Goal: Information Seeking & Learning: Learn about a topic

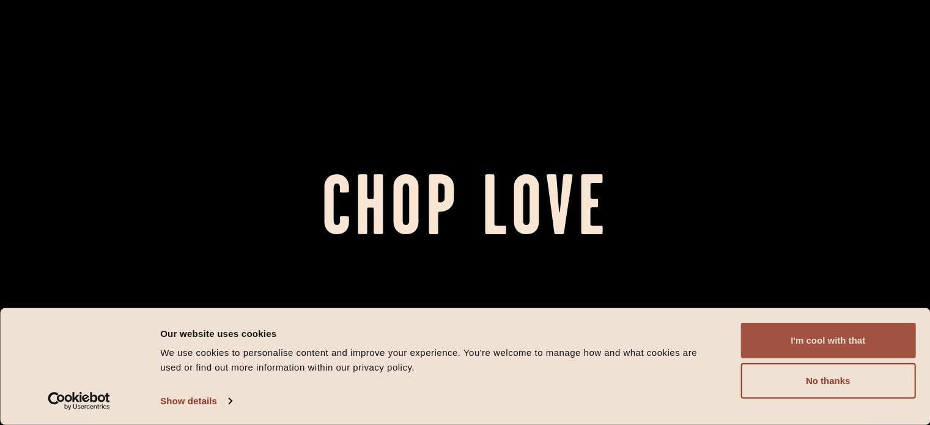
click at [859, 339] on button "I'm cool with that" at bounding box center [827, 340] width 175 height 35
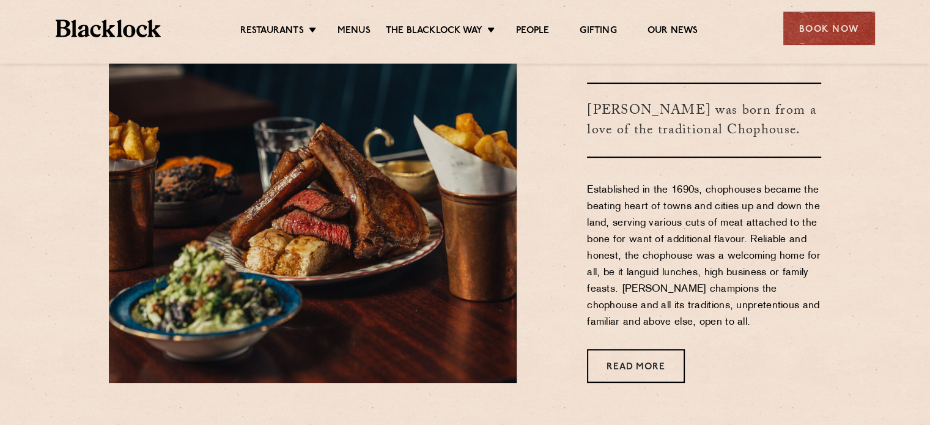
scroll to position [244, 0]
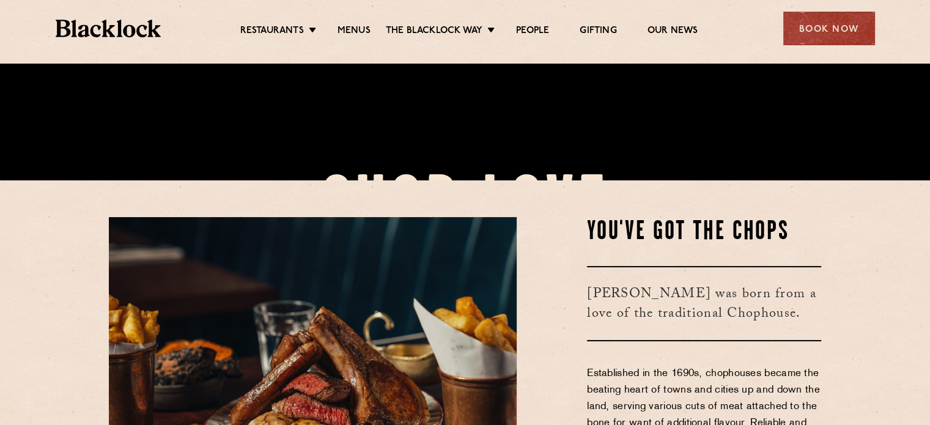
click at [855, 270] on section "You've Got The Chops Blacklock was born from a love of the traditional Chophous…" at bounding box center [465, 391] width 930 height 422
click at [838, 225] on section "You've Got The Chops Blacklock was born from a love of the traditional Chophous…" at bounding box center [465, 391] width 930 height 422
click at [368, 35] on link "Menus" at bounding box center [353, 31] width 33 height 13
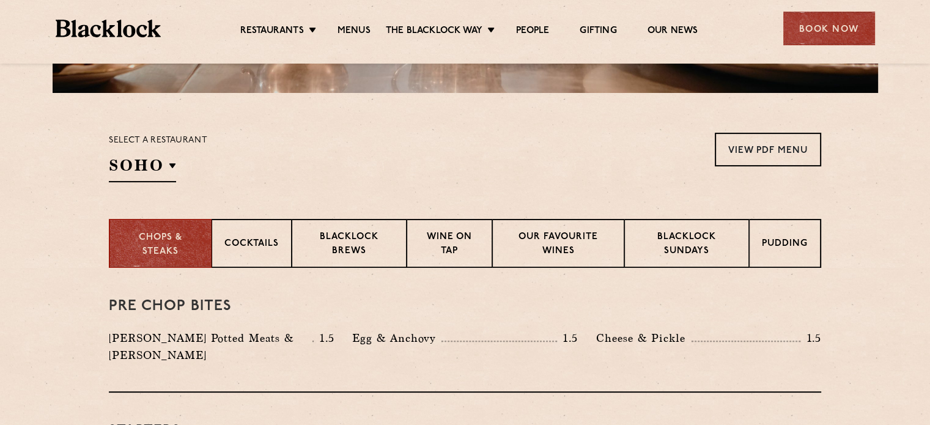
scroll to position [428, 0]
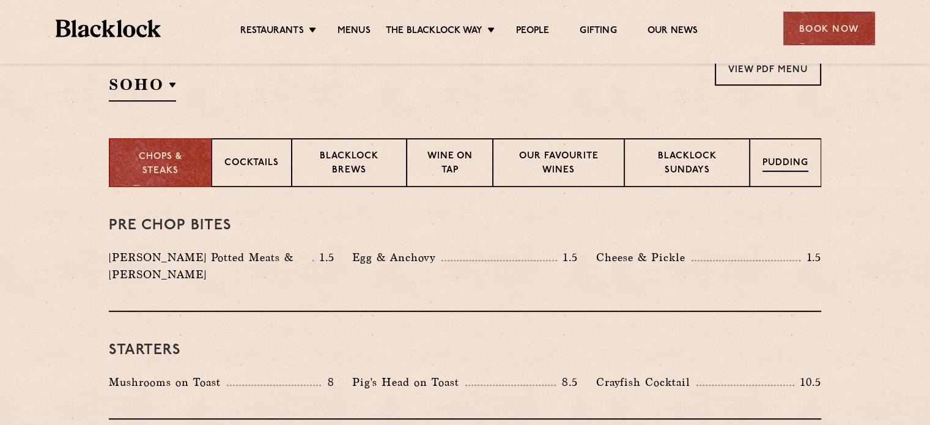
click at [803, 181] on div "Pudding" at bounding box center [785, 162] width 72 height 49
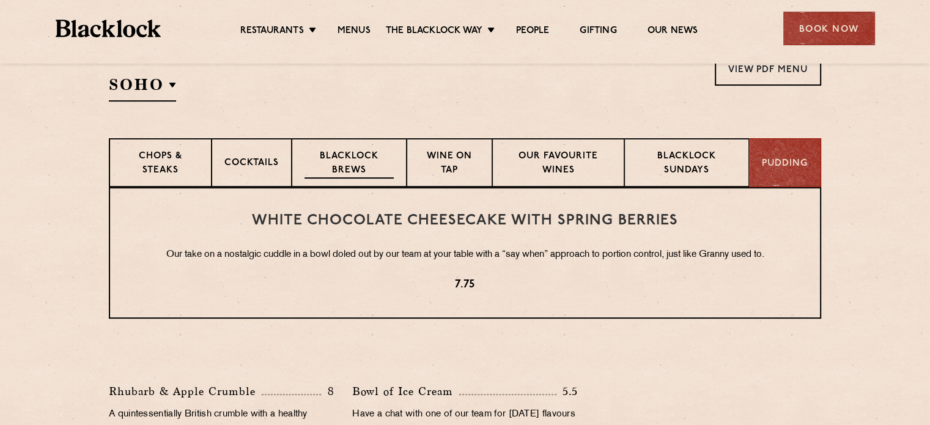
click at [368, 180] on div "Blacklock Brews" at bounding box center [349, 162] width 115 height 49
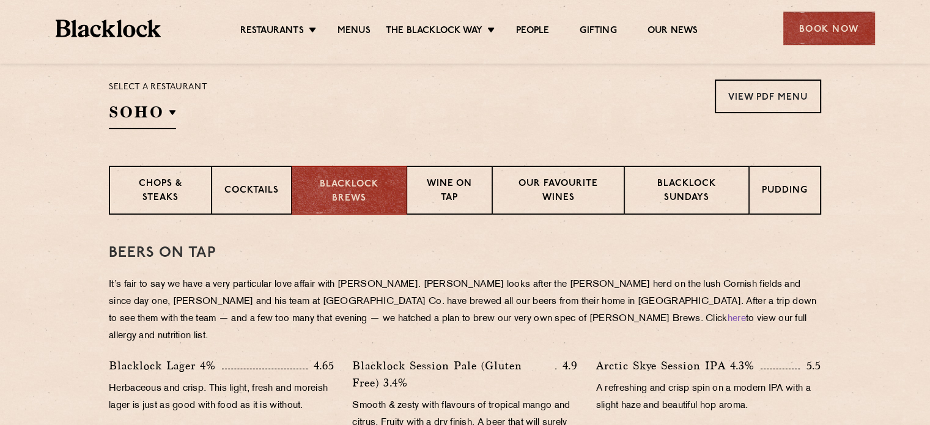
scroll to position [403, 0]
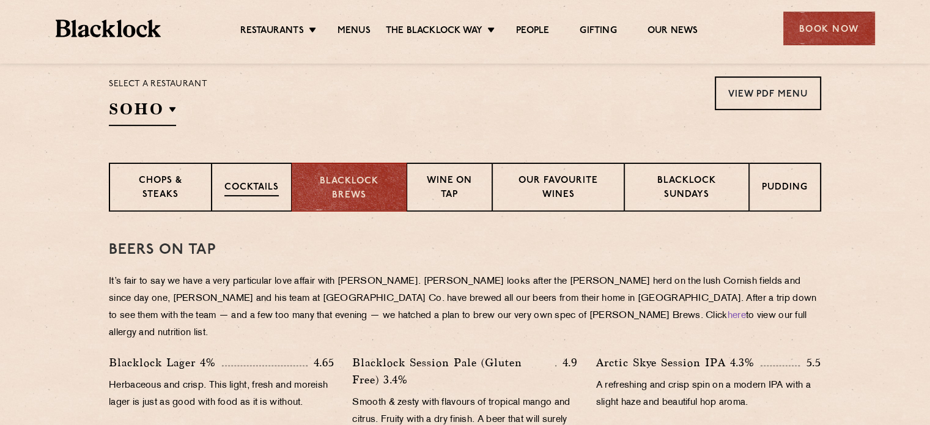
click at [273, 195] on p "Cocktails" at bounding box center [251, 188] width 54 height 15
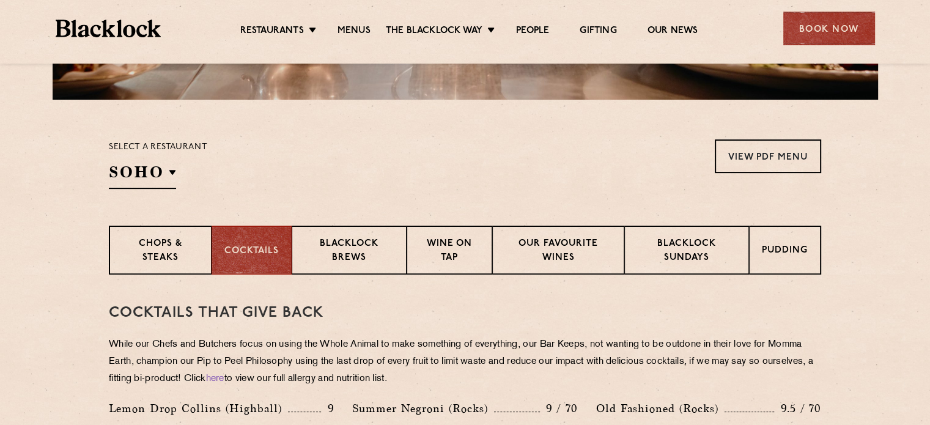
scroll to position [159, 0]
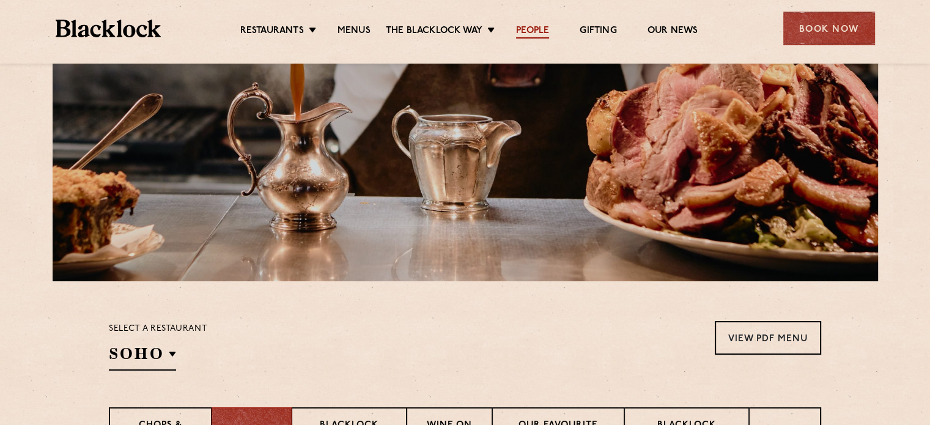
click at [540, 29] on link "People" at bounding box center [532, 31] width 33 height 13
